Goal: Task Accomplishment & Management: Use online tool/utility

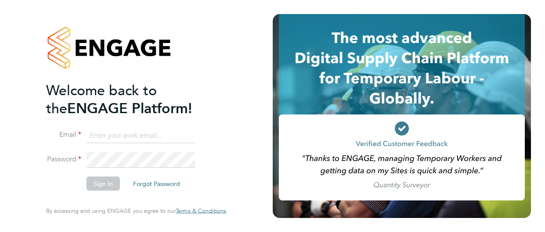
type input "adam.burden@uk.g4s.com"
click at [101, 182] on button "Sign In" at bounding box center [103, 184] width 33 height 14
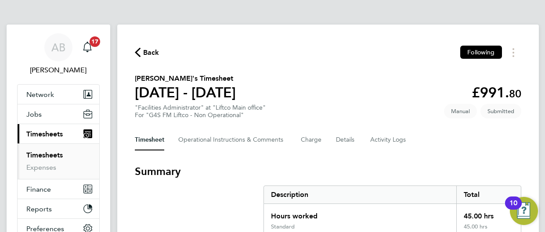
click at [234, 189] on section "Summary Description Total Hours worked 45.00 hrs Standard 45.00 hrs" at bounding box center [328, 201] width 387 height 73
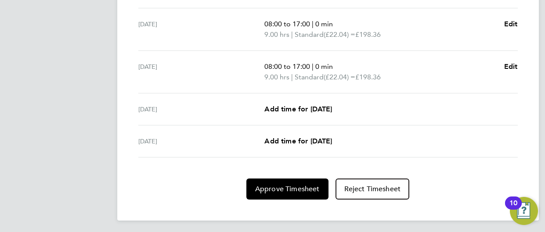
scroll to position [402, 0]
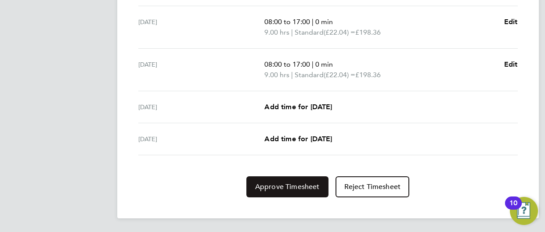
click at [281, 185] on span "Approve Timesheet" at bounding box center [287, 187] width 65 height 9
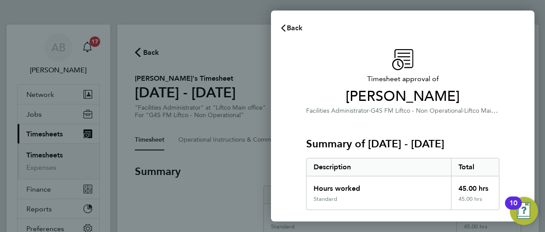
click at [290, 28] on span "Back" at bounding box center [295, 28] width 16 height 8
